Goal: Connect with others: Connect with others

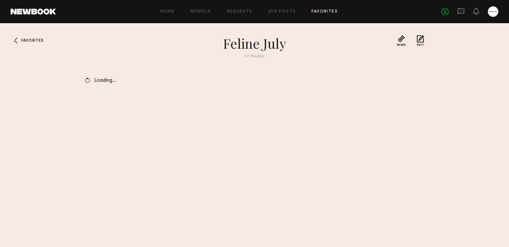
click at [49, 12] on link at bounding box center [33, 12] width 45 height 6
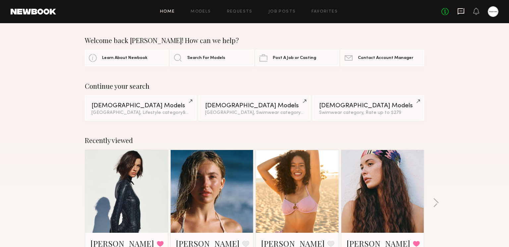
click at [460, 10] on icon at bounding box center [460, 11] width 7 height 7
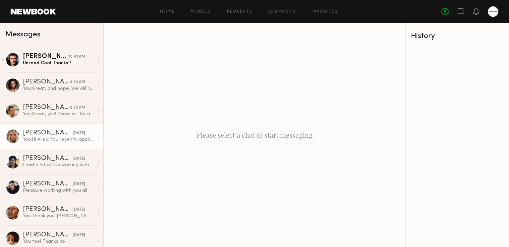
click at [53, 131] on div "[PERSON_NAME]" at bounding box center [48, 133] width 50 height 7
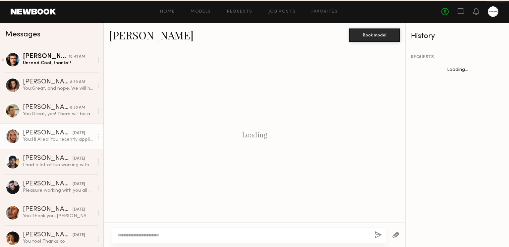
scroll to position [176, 0]
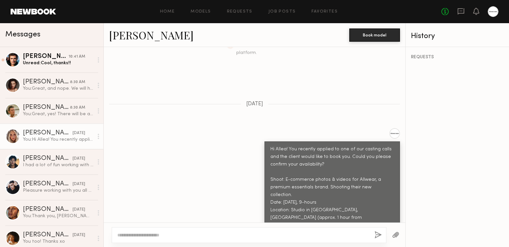
click at [118, 38] on link "[PERSON_NAME]" at bounding box center [151, 35] width 84 height 14
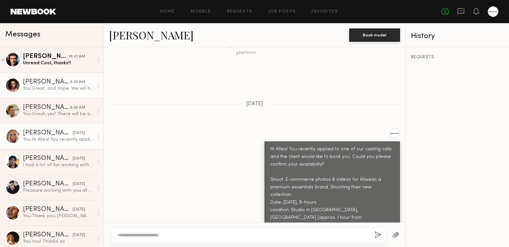
click at [73, 88] on div "You: Great, and nope. We will have a hair/makeup artist!" at bounding box center [58, 88] width 71 height 6
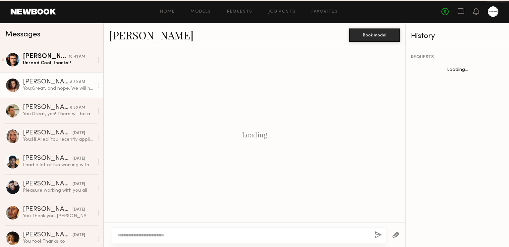
scroll to position [299, 0]
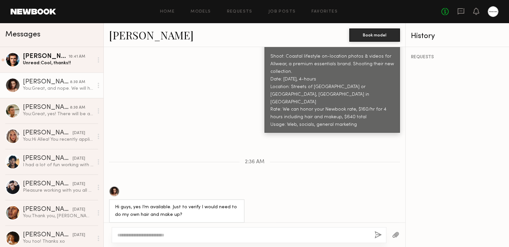
click at [133, 30] on link "[PERSON_NAME]" at bounding box center [151, 35] width 84 height 14
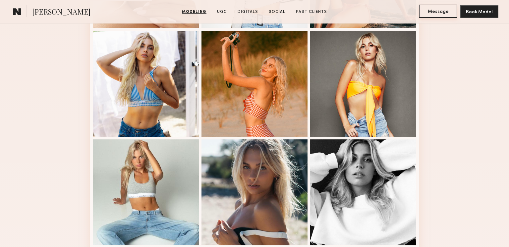
scroll to position [282, 0]
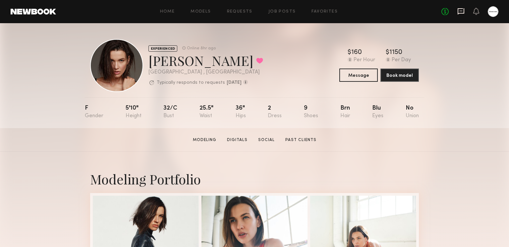
click at [461, 9] on icon at bounding box center [460, 11] width 7 height 7
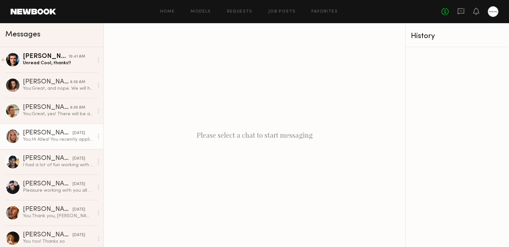
click at [50, 130] on div "Allea S." at bounding box center [48, 133] width 50 height 7
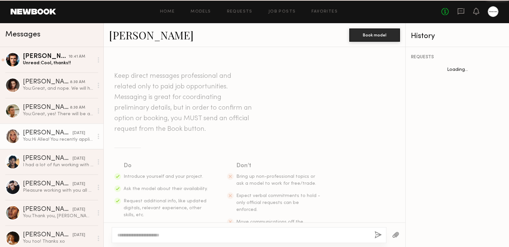
scroll to position [176, 0]
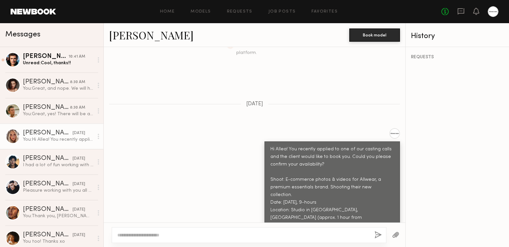
click at [140, 36] on link "Allea S." at bounding box center [151, 35] width 84 height 14
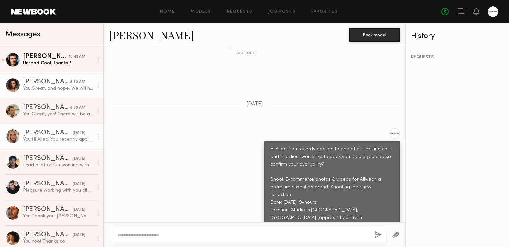
click at [32, 89] on div "You: Great, and nope. We will have a hair/makeup artist!" at bounding box center [58, 88] width 71 height 6
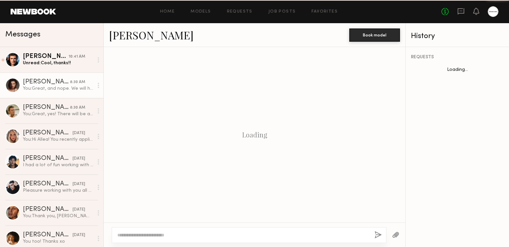
scroll to position [299, 0]
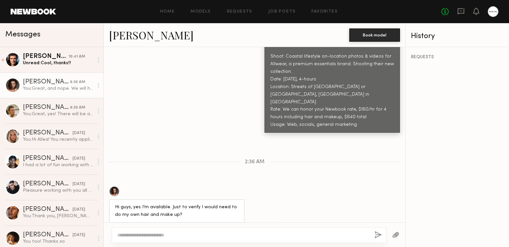
click at [141, 36] on link "Kristina S." at bounding box center [151, 35] width 84 height 14
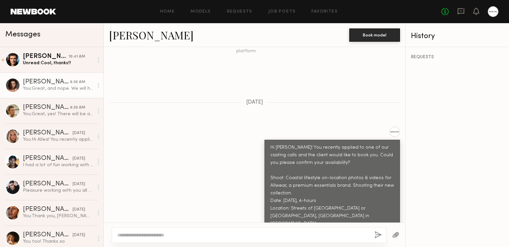
scroll to position [176, 0]
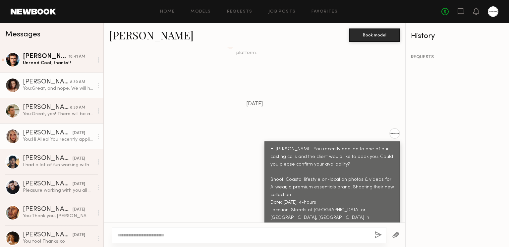
click at [36, 137] on div "You: Hi Allea! You recently applied to one of our casting calls and the client …" at bounding box center [58, 139] width 71 height 6
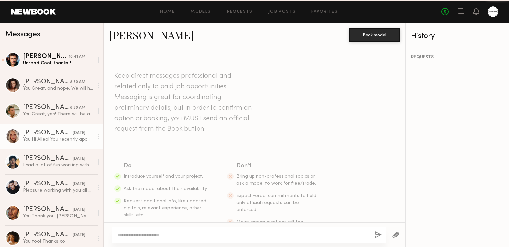
scroll to position [176, 0]
